Goal: Information Seeking & Learning: Learn about a topic

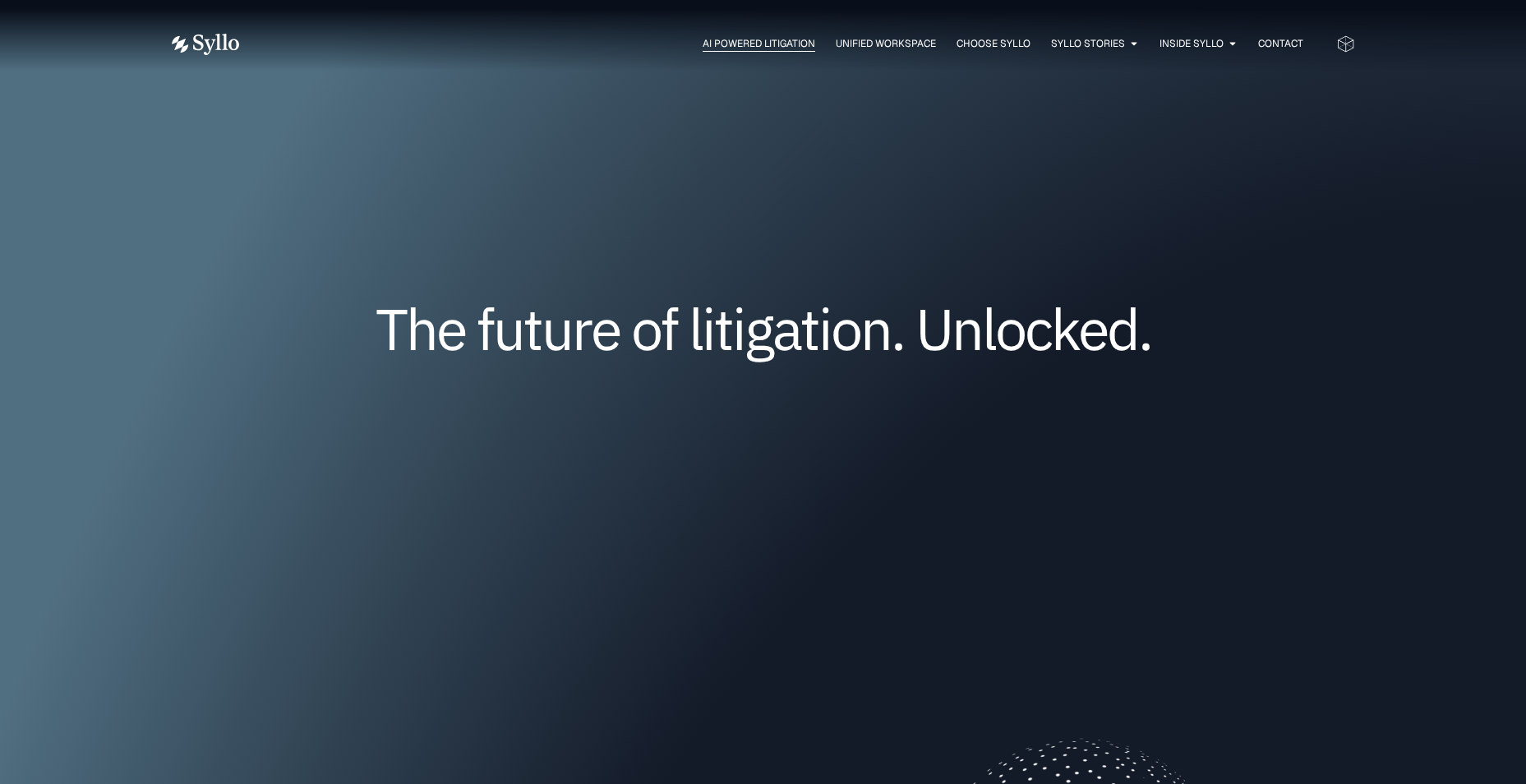
click at [750, 41] on span "AI Powered Litigation" at bounding box center [759, 43] width 113 height 15
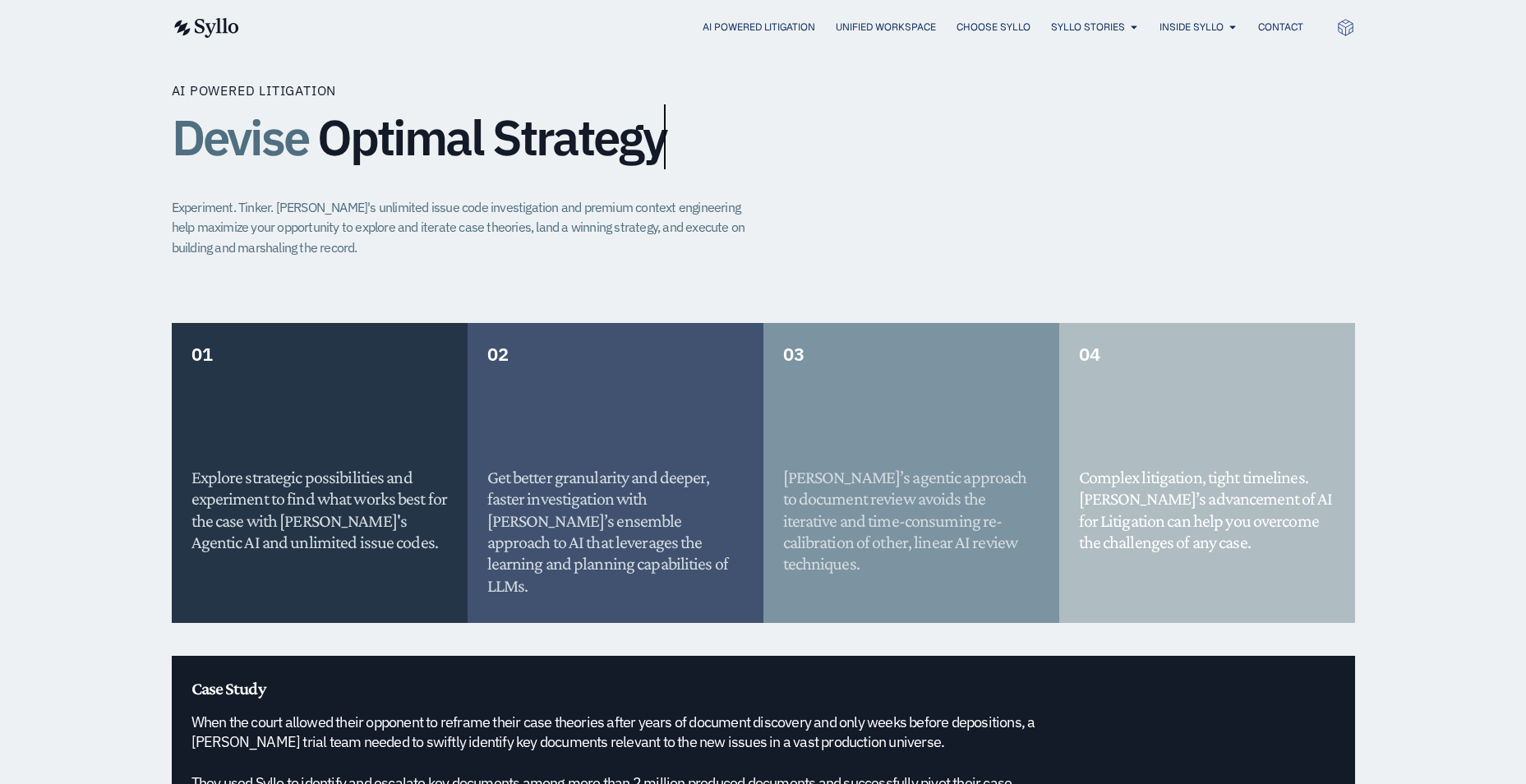
scroll to position [1150, 0]
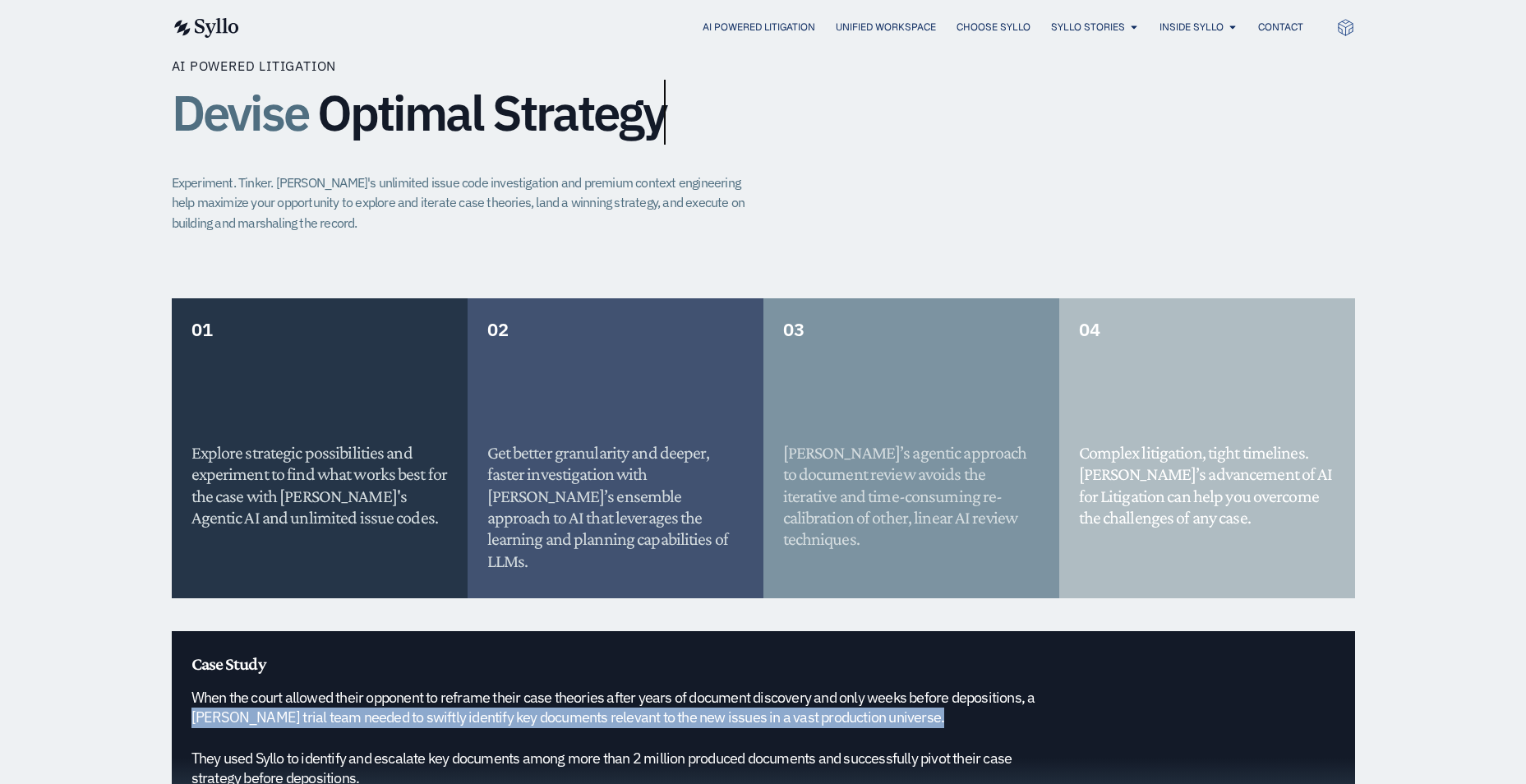
drag, startPoint x: 187, startPoint y: 690, endPoint x: 937, endPoint y: 703, distance: 750.1
click at [937, 703] on div "Case Study When the court allowed their opponent to reframe their case theories…" at bounding box center [763, 757] width 1183 height 253
drag, startPoint x: 937, startPoint y: 703, endPoint x: 1037, endPoint y: 702, distance: 100.0
click at [1037, 702] on h5 "When the court allowed their opponent to reframe their case theories after year…" at bounding box center [625, 738] width 868 height 101
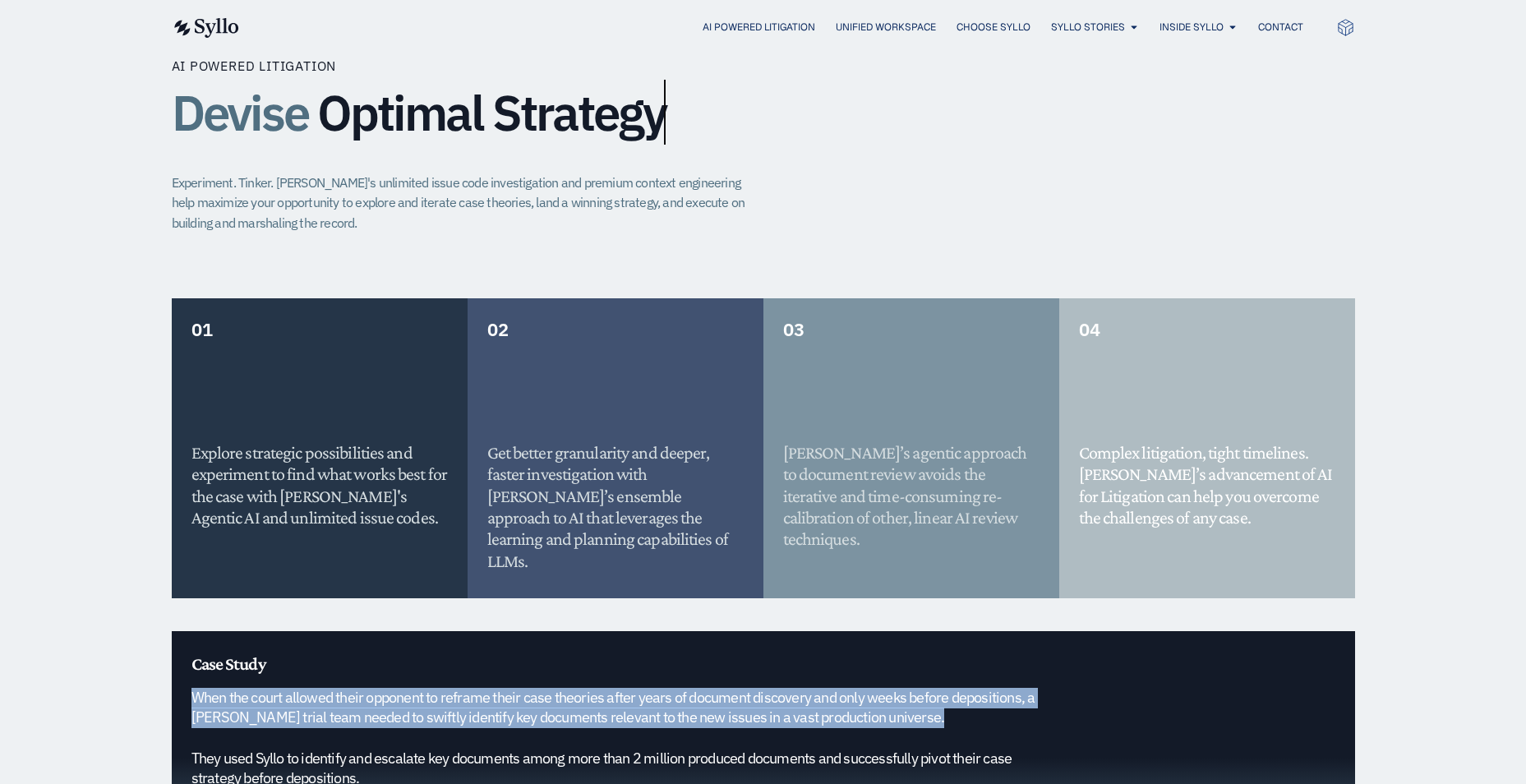
drag, startPoint x: 976, startPoint y: 699, endPoint x: 129, endPoint y: 678, distance: 847.3
click at [129, 678] on div "AI Powered Litigation Devise Optimal Strategy Experiment. Tinker. [PERSON_NAME]…" at bounding box center [763, 470] width 1526 height 1025
click at [1080, 679] on div "Case Study When the court allowed their opponent to reframe their case theories…" at bounding box center [763, 757] width 1183 height 253
drag, startPoint x: 857, startPoint y: 706, endPoint x: 190, endPoint y: 680, distance: 667.5
click at [190, 680] on div "Case Study When the court allowed their opponent to reframe their case theories…" at bounding box center [763, 757] width 1183 height 253
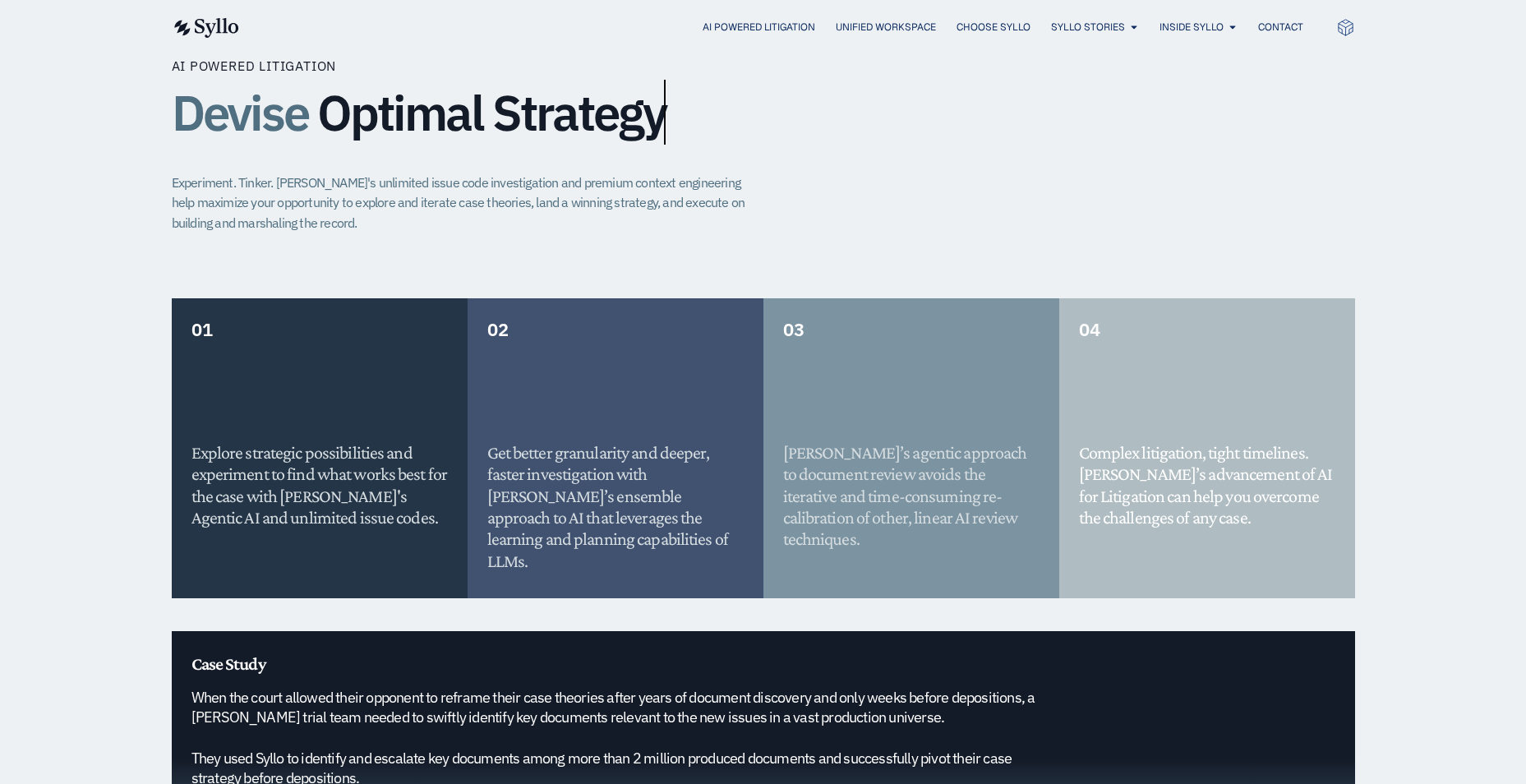
click at [1148, 716] on div "Case Study When the court allowed their opponent to reframe their case theories…" at bounding box center [763, 757] width 1183 height 253
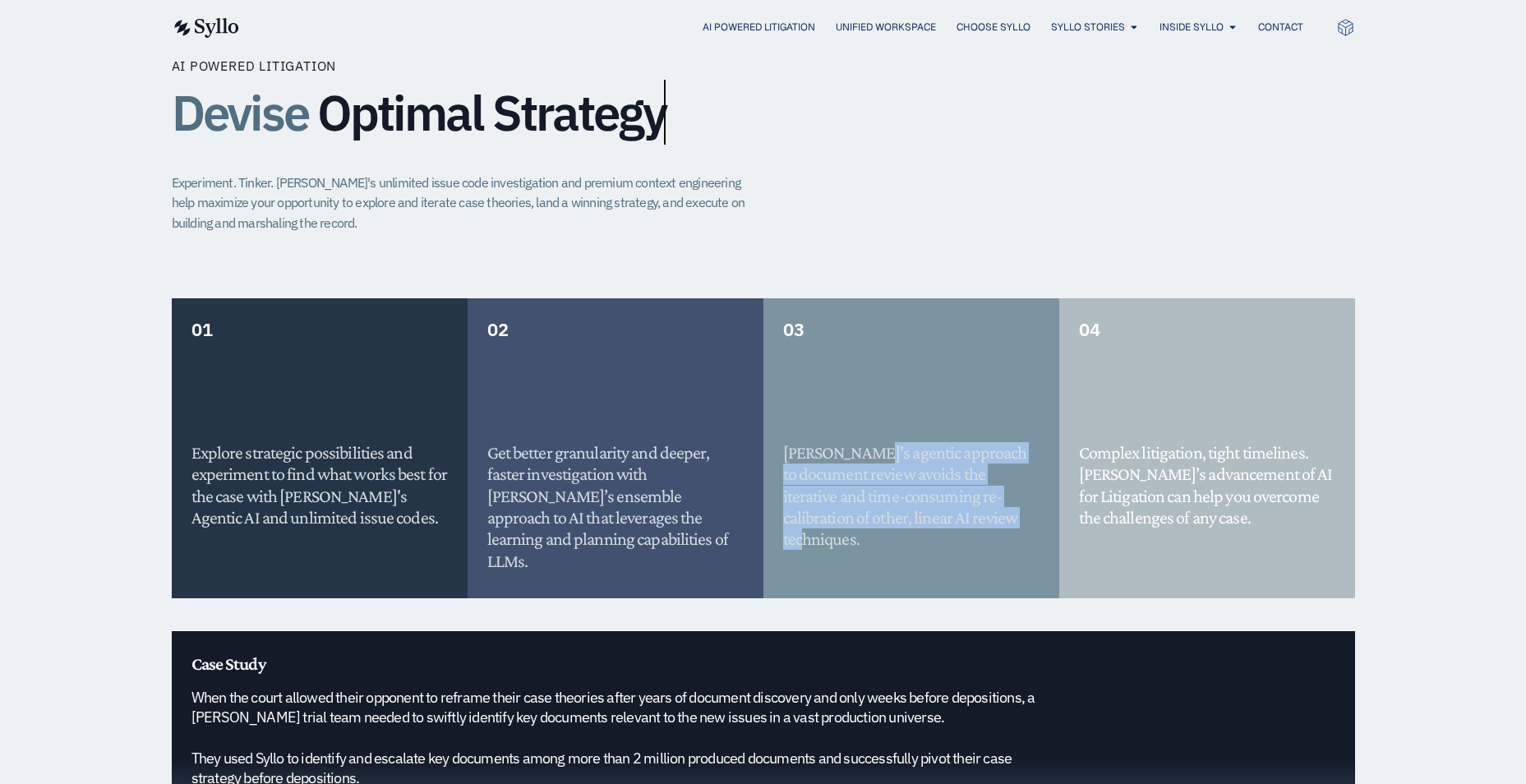
drag, startPoint x: 966, startPoint y: 522, endPoint x: 860, endPoint y: 450, distance: 128.1
click at [860, 450] on h5 "Syllo’s agentic approach to document review avoids the iterative and time-consu…" at bounding box center [911, 496] width 257 height 108
drag, startPoint x: 860, startPoint y: 450, endPoint x: 855, endPoint y: 503, distance: 53.2
click at [855, 503] on h5 "Syllo’s agentic approach to document review avoids the iterative and time-consu…" at bounding box center [911, 496] width 257 height 108
drag, startPoint x: 892, startPoint y: 452, endPoint x: 1019, endPoint y: 515, distance: 141.8
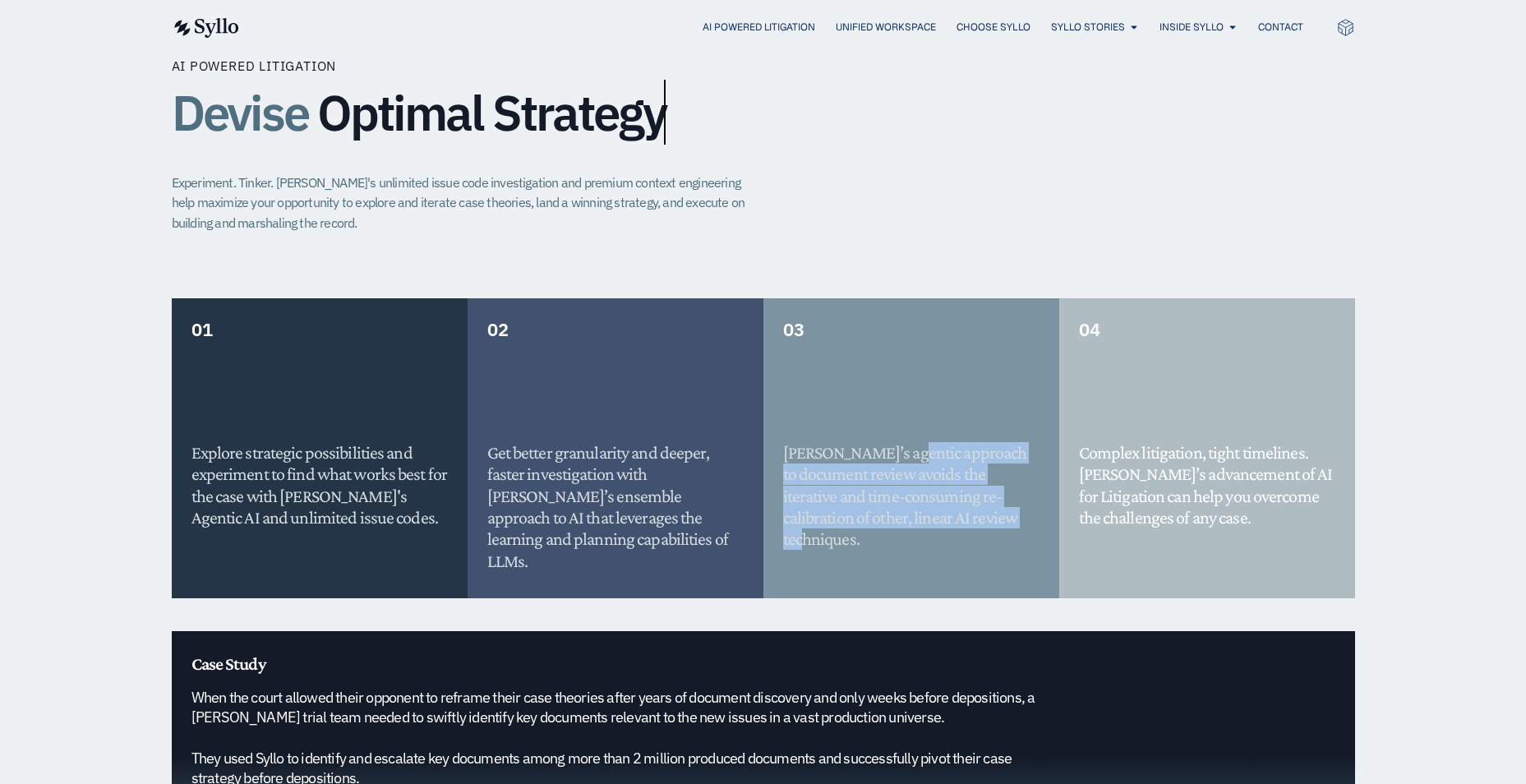
click at [1019, 515] on h5 "Syllo’s agentic approach to document review avoids the iterative and time-consu…" at bounding box center [911, 496] width 257 height 108
drag, startPoint x: 1019, startPoint y: 515, endPoint x: 986, endPoint y: 526, distance: 34.8
click at [986, 526] on h5 "Syllo’s agentic approach to document review avoids the iterative and time-consu…" at bounding box center [911, 496] width 257 height 108
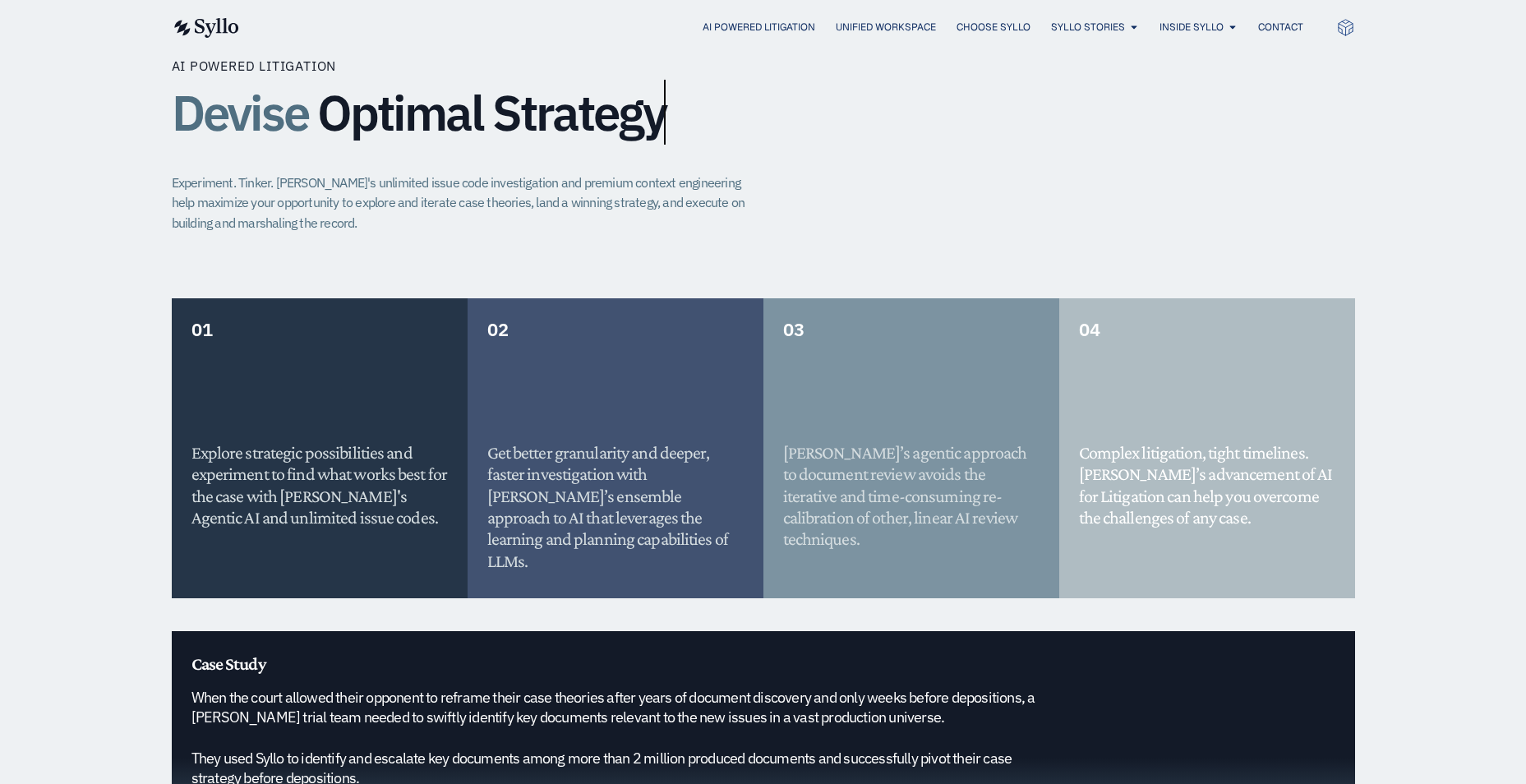
click at [857, 213] on div "AI Powered Litigation Devise Optimal Strategy Experiment. Tinker. Syllo's unlim…" at bounding box center [763, 177] width 1183 height 243
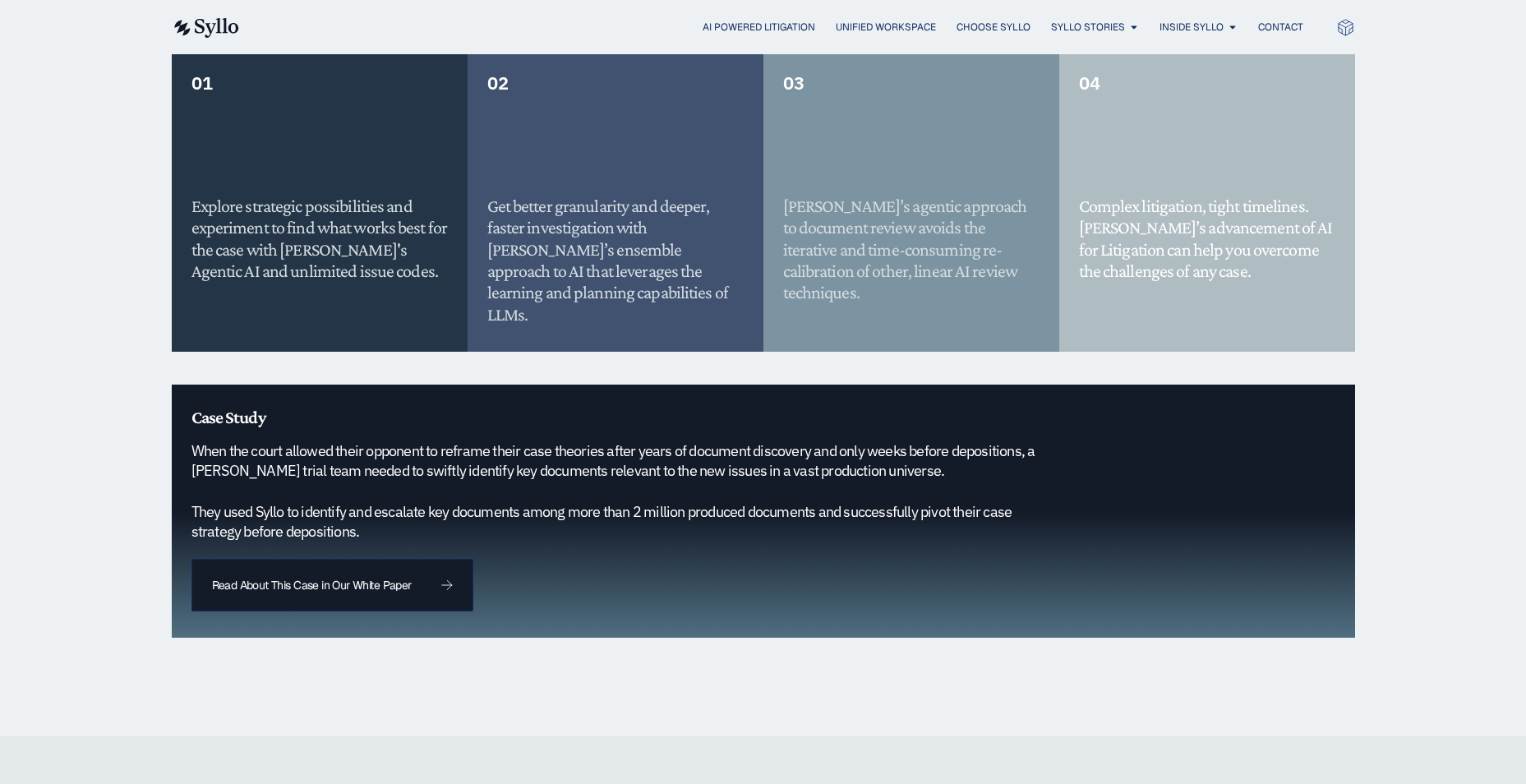
scroll to position [1068, 0]
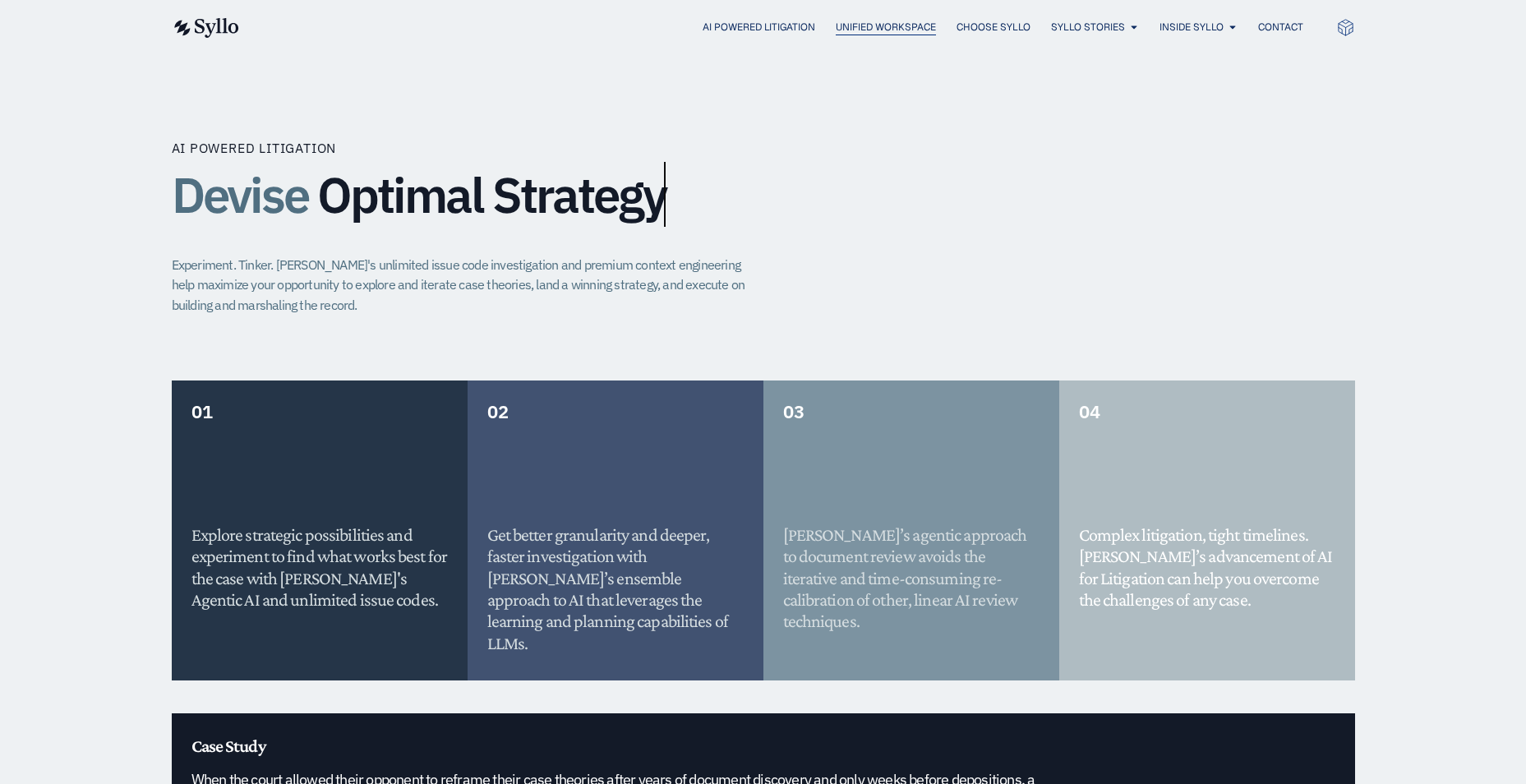
click at [868, 28] on span "Unified Workspace" at bounding box center [886, 26] width 101 height 15
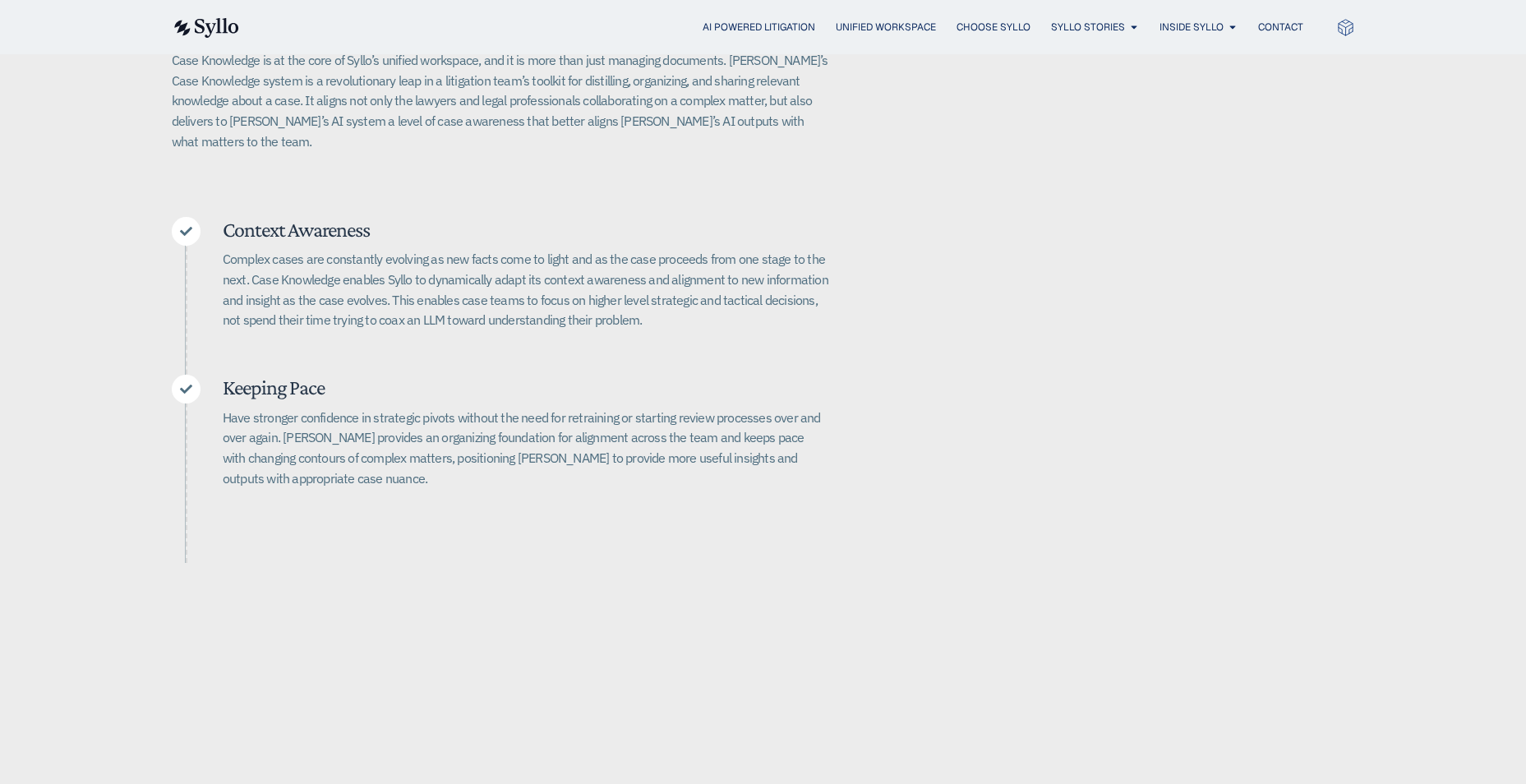
scroll to position [493, 0]
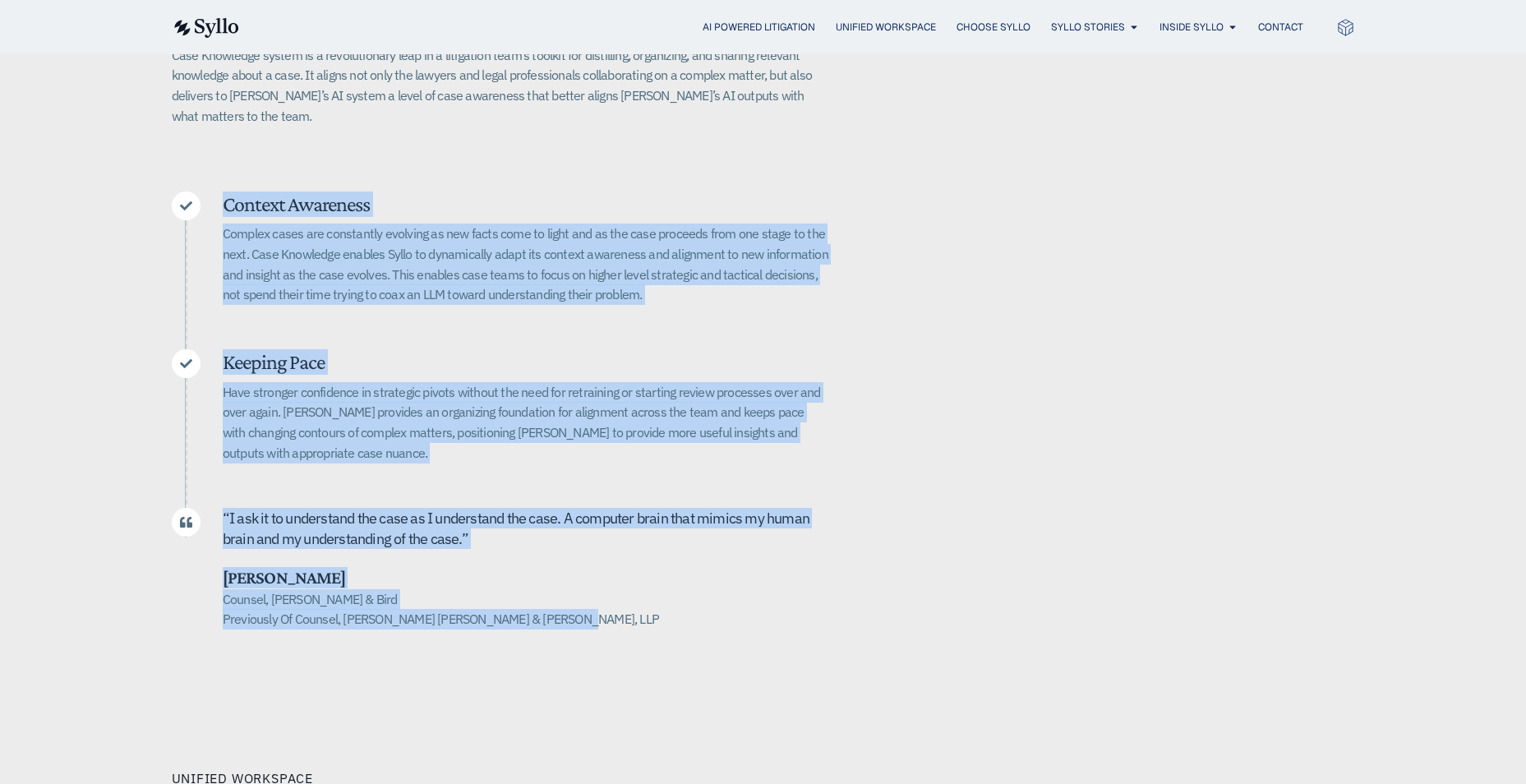
drag, startPoint x: 617, startPoint y: 620, endPoint x: 192, endPoint y: 307, distance: 527.8
click at [192, 307] on div "Case Knowledge Better. Bigger. Faster. Case Knowledge is at the core of Syllo’s…" at bounding box center [763, 280] width 1183 height 830
click at [1103, 456] on div "Case Knowledge Better. Bigger. Faster. Case Knowledge is at the core of Syllo’s…" at bounding box center [763, 280] width 1183 height 830
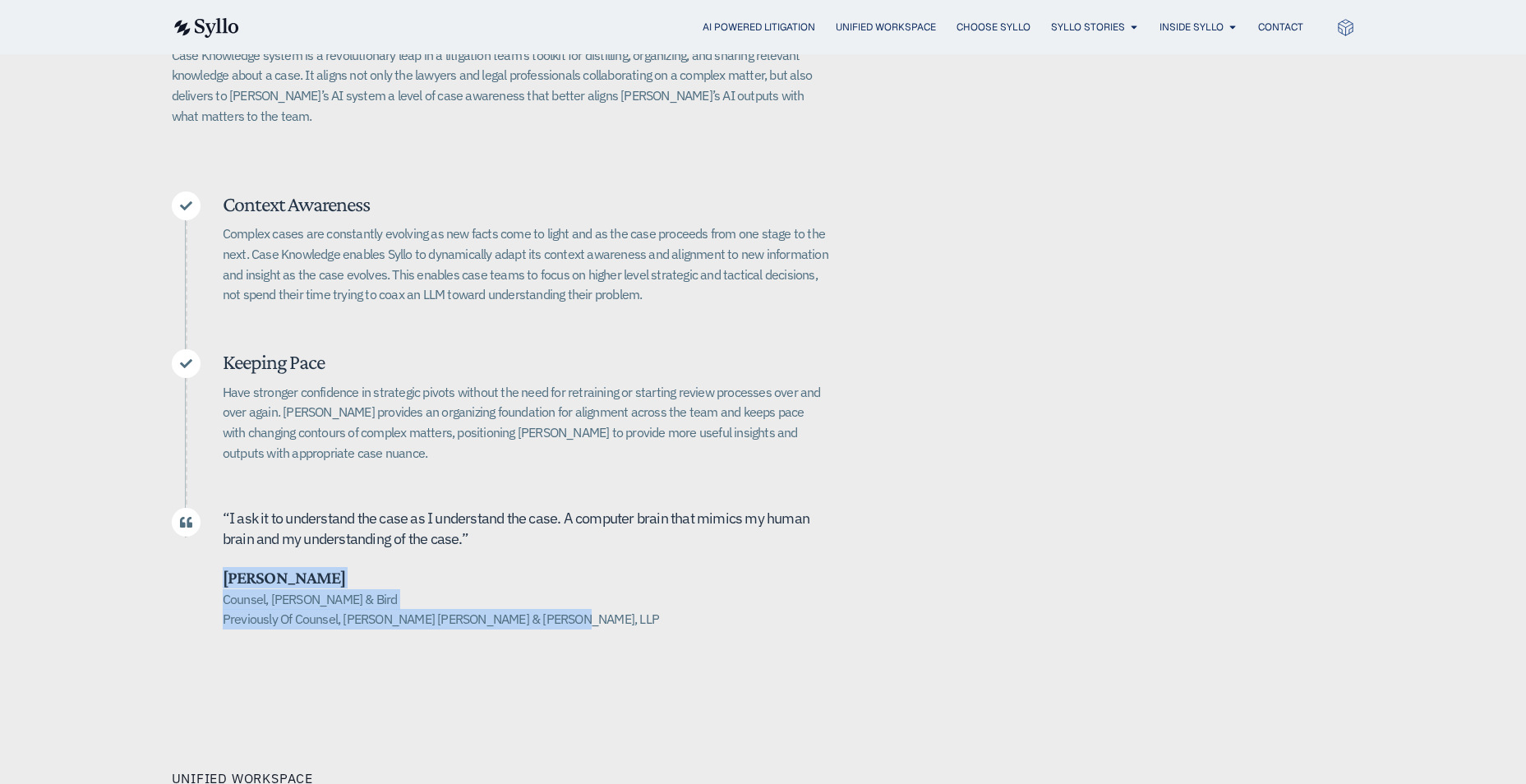
drag, startPoint x: 214, startPoint y: 562, endPoint x: 547, endPoint y: 605, distance: 335.8
click at [547, 605] on div "“ I ask it to u nderstand the case as I understand the case. A computer brain t…" at bounding box center [500, 569] width 657 height 122
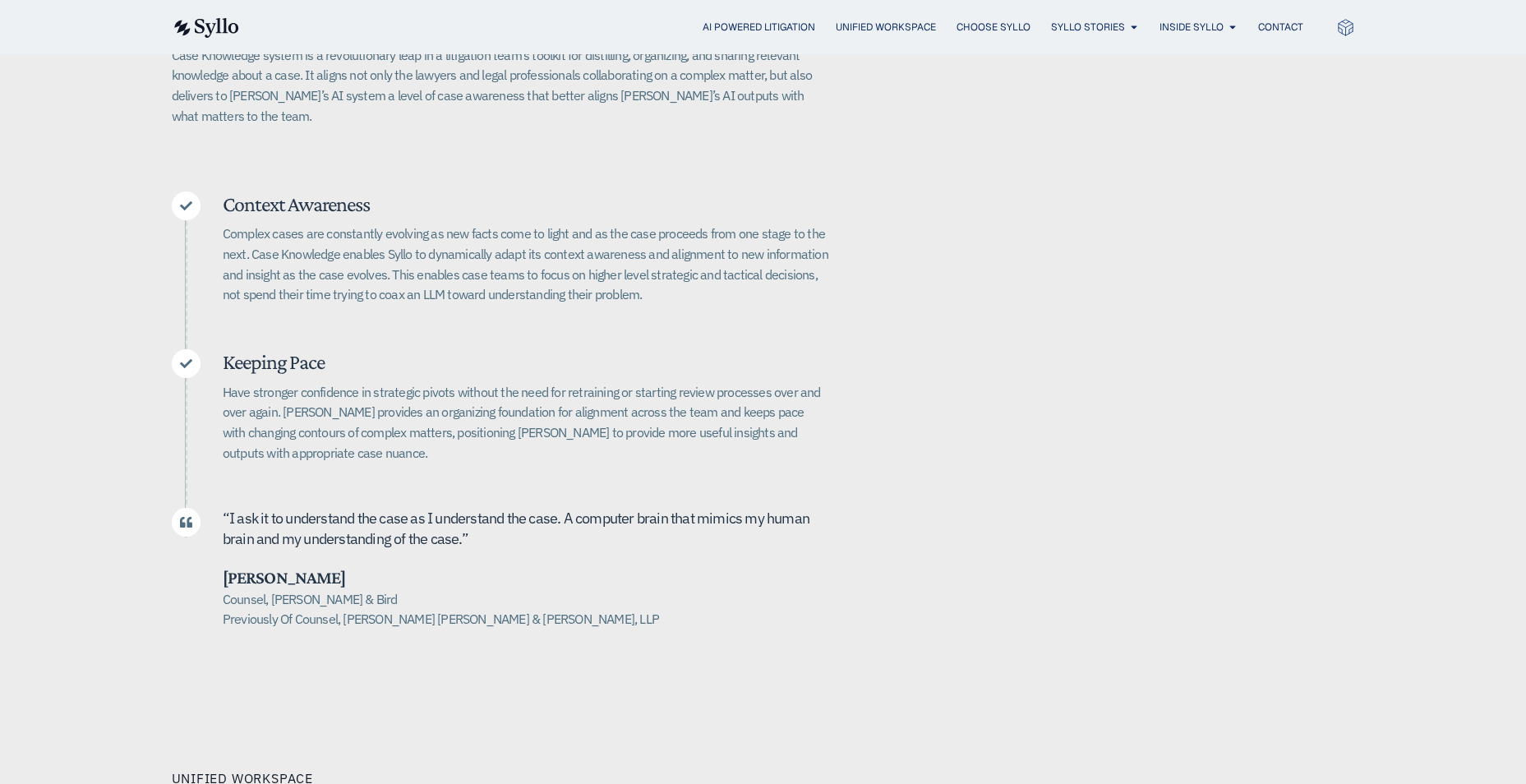
drag, startPoint x: 547, startPoint y: 605, endPoint x: 740, endPoint y: 593, distance: 193.4
click at [740, 593] on h5 "Counsel, Alston & Bird Previously Of Counsel, Quinn Emanuel Urquhart & Sullivan…" at bounding box center [525, 609] width 606 height 41
drag, startPoint x: 349, startPoint y: 582, endPoint x: 216, endPoint y: 562, distance: 134.5
click at [216, 562] on div "“ I ask it to u nderstand the case as I understand the case. A computer brain t…" at bounding box center [500, 569] width 657 height 122
drag, startPoint x: 216, startPoint y: 562, endPoint x: 356, endPoint y: 590, distance: 142.8
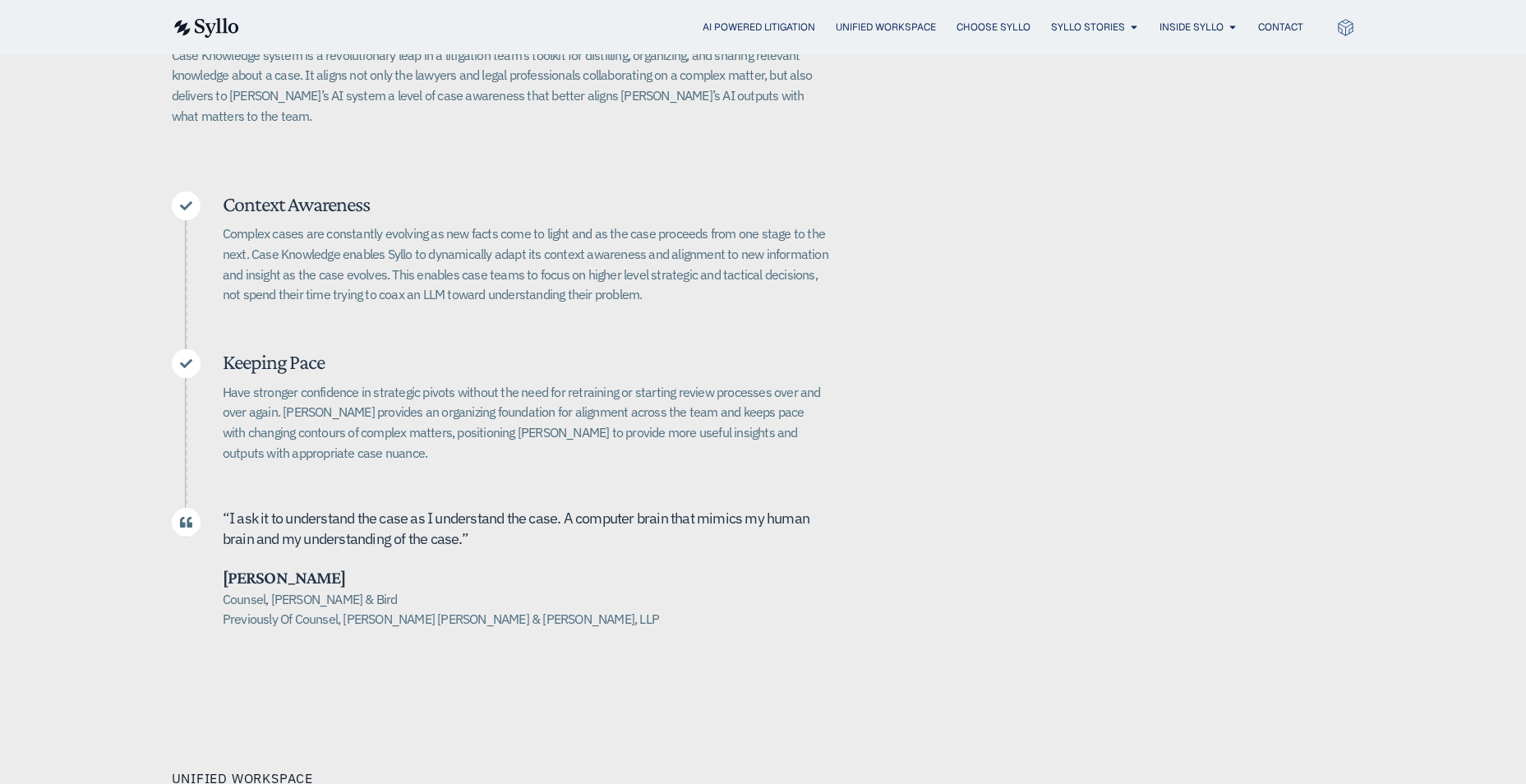
click at [357, 590] on h5 "Counsel, Alston & Bird Previously Of Counsel, Quinn Emanuel Urquhart & Sullivan…" at bounding box center [525, 609] width 606 height 41
drag, startPoint x: 348, startPoint y: 586, endPoint x: 214, endPoint y: 561, distance: 136.3
click at [214, 561] on div "“ I ask it to u nderstand the case as I understand the case. A computer brain t…" at bounding box center [500, 569] width 657 height 122
drag, startPoint x: 214, startPoint y: 561, endPoint x: 426, endPoint y: 571, distance: 212.2
click at [426, 589] on h5 "Counsel, Alston & Bird Previously Of Counsel, Quinn Emanuel Urquhart & Sullivan…" at bounding box center [525, 609] width 606 height 41
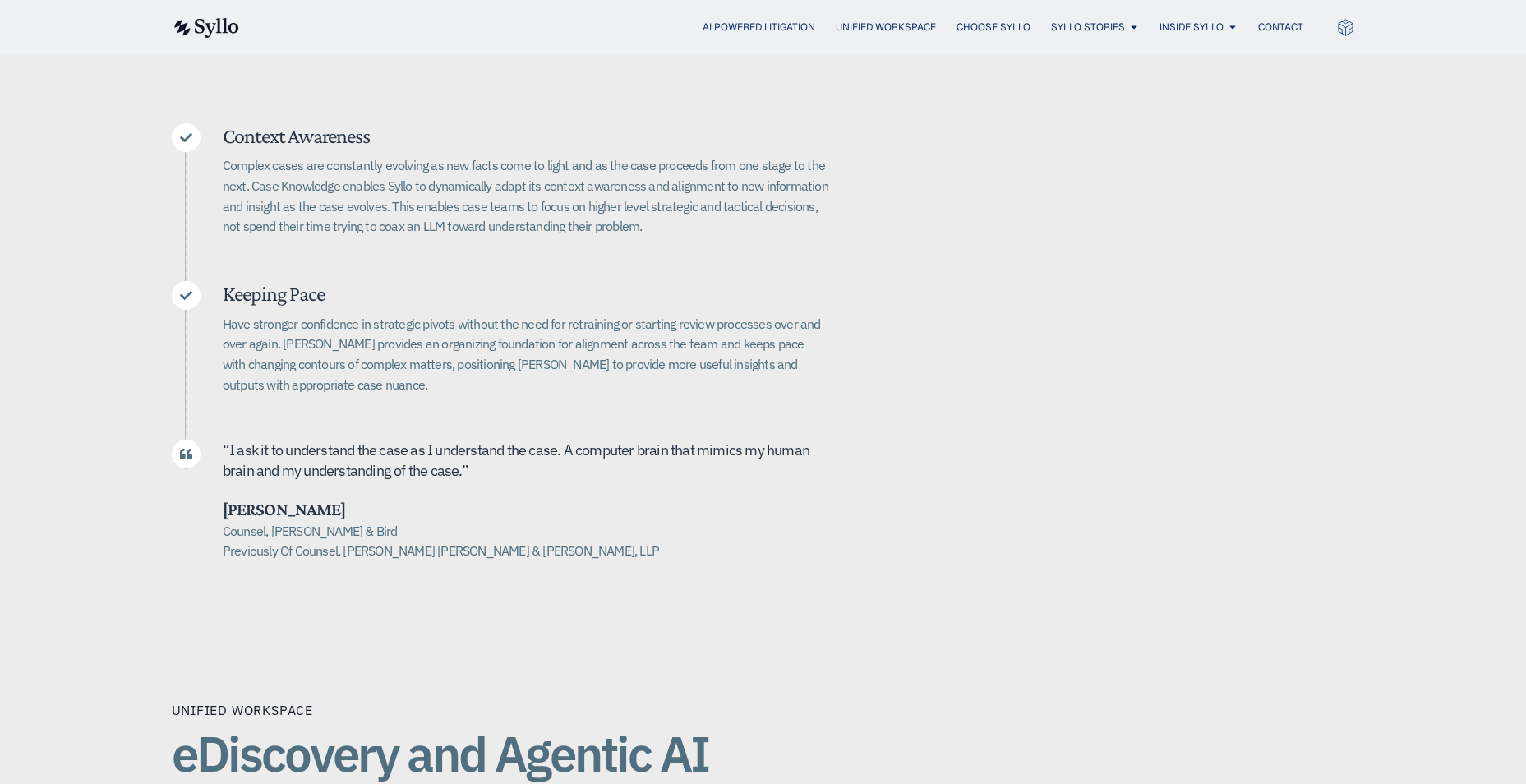
scroll to position [575, 0]
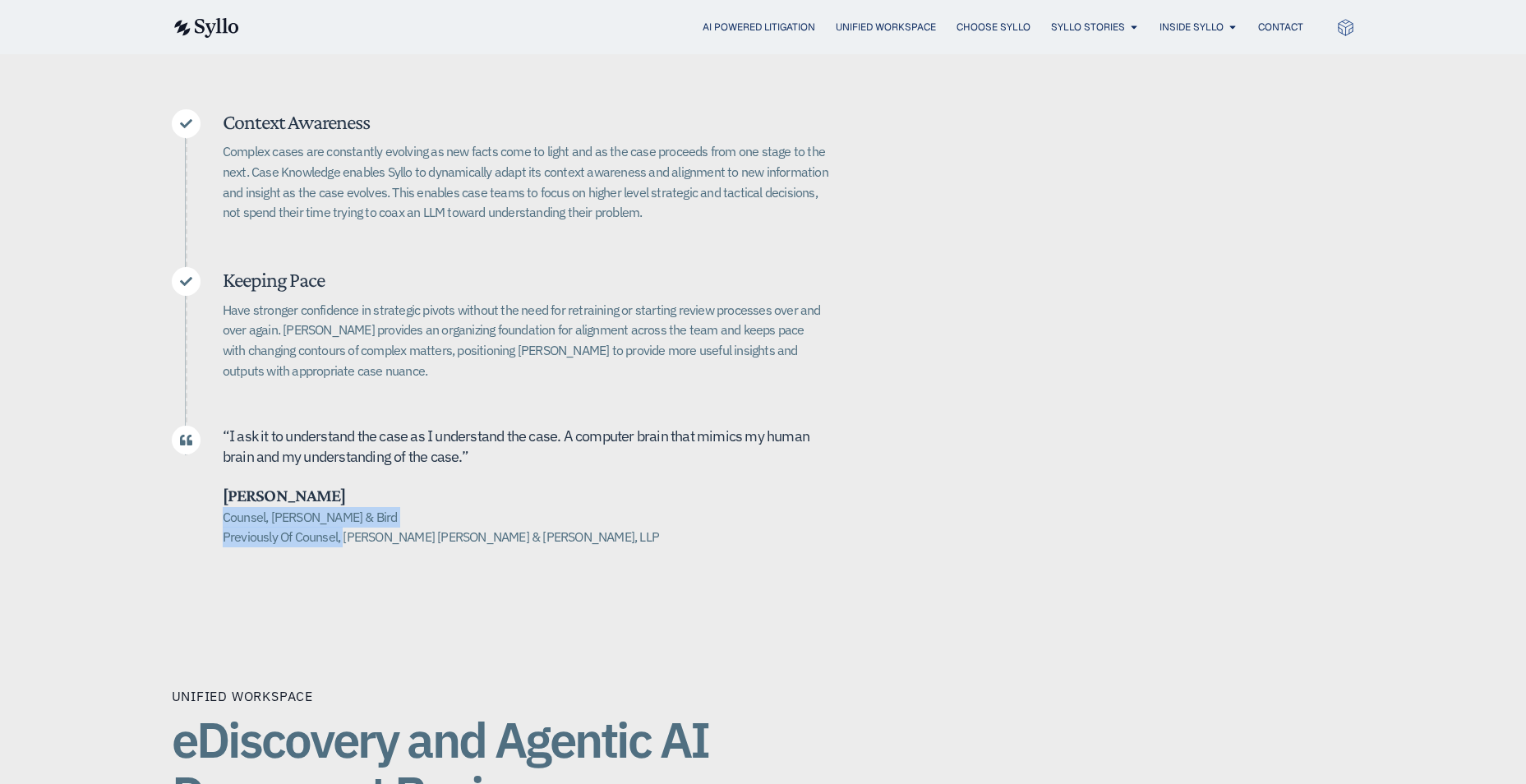
drag, startPoint x: 356, startPoint y: 495, endPoint x: 346, endPoint y: 507, distance: 15.6
click at [346, 507] on h5 "Counsel, Alston & Bird Previously Of Counsel, Quinn Emanuel Urquhart & Sullivan…" at bounding box center [525, 527] width 606 height 41
drag, startPoint x: 346, startPoint y: 507, endPoint x: 655, endPoint y: 493, distance: 309.3
click at [655, 507] on h5 "Counsel, Alston & Bird Previously Of Counsel, Quinn Emanuel Urquhart & Sullivan…" at bounding box center [525, 527] width 606 height 41
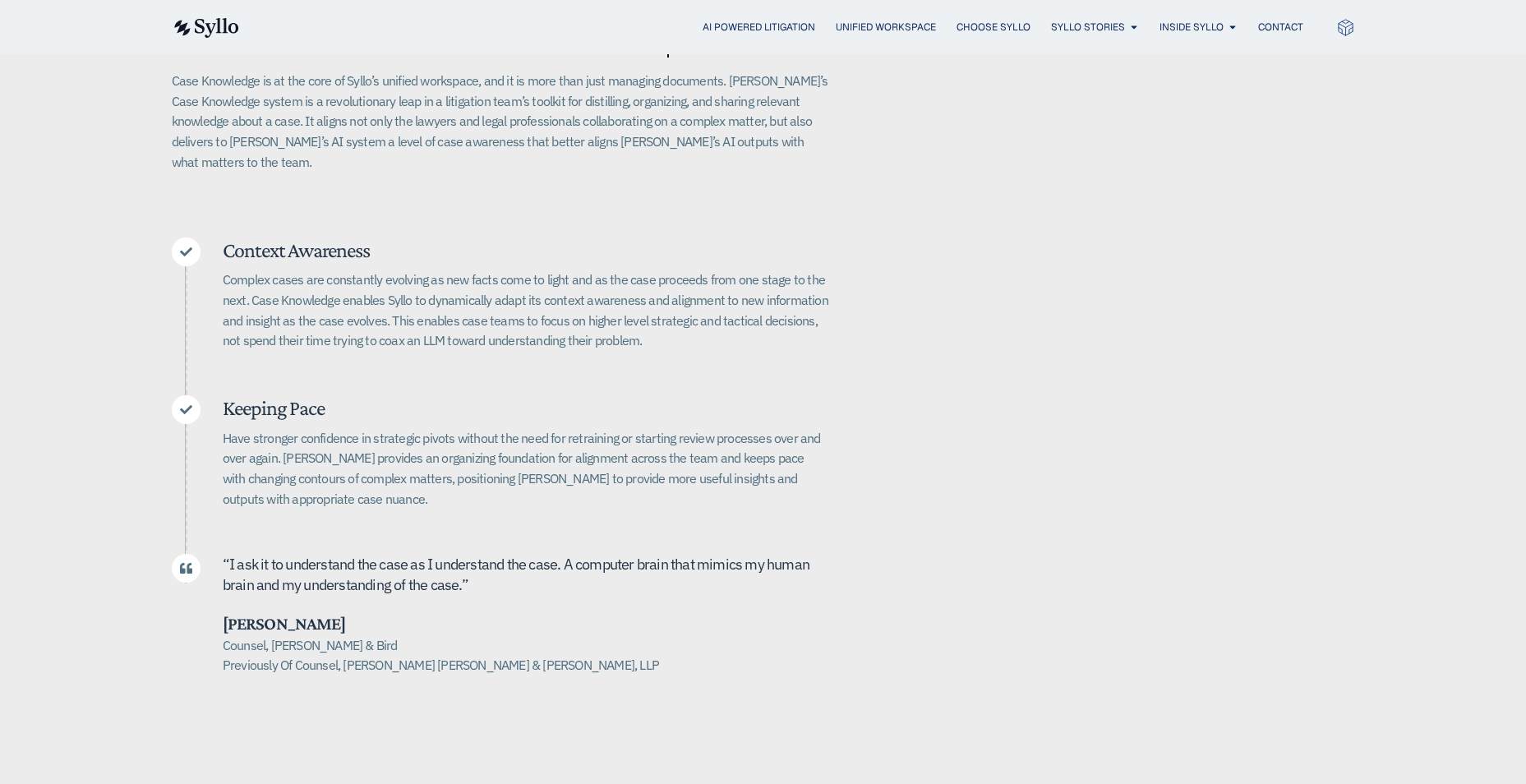
scroll to position [493, 0]
